Goal: Check status: Check status

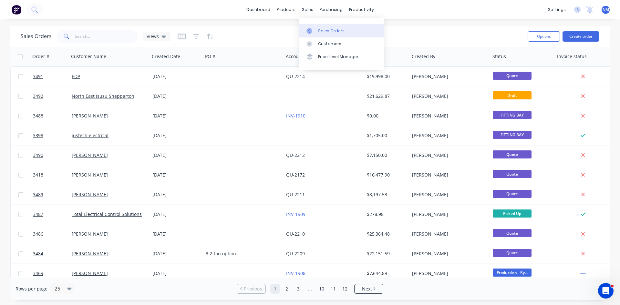
drag, startPoint x: 0, startPoint y: 0, endPoint x: 315, endPoint y: 30, distance: 316.7
click at [315, 30] on div at bounding box center [311, 31] width 10 height 6
click at [91, 33] on input "text" at bounding box center [106, 36] width 63 height 13
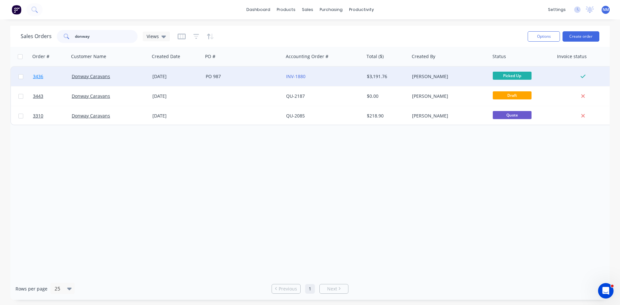
type input "donway"
click at [38, 75] on span "3436" at bounding box center [38, 76] width 10 height 6
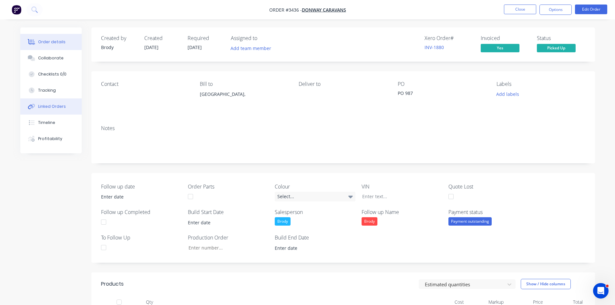
click at [53, 103] on button "Linked Orders" at bounding box center [50, 106] width 61 height 16
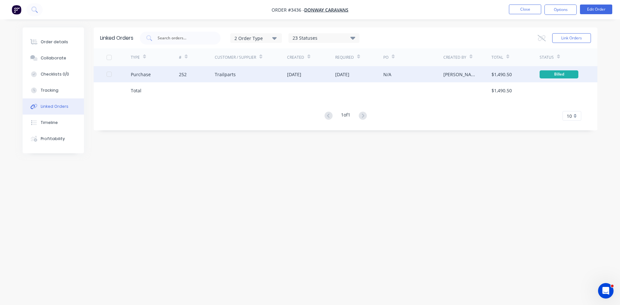
click at [253, 78] on div "Trailparts" at bounding box center [251, 74] width 72 height 16
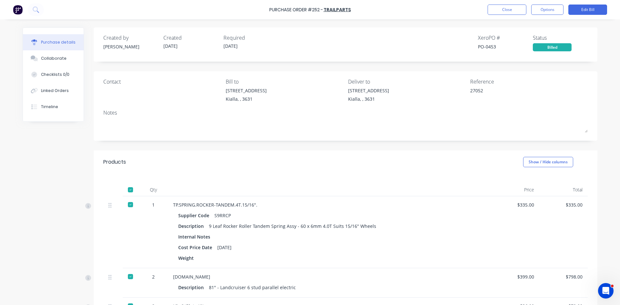
scroll to position [154, 0]
